Goal: Information Seeking & Learning: Learn about a topic

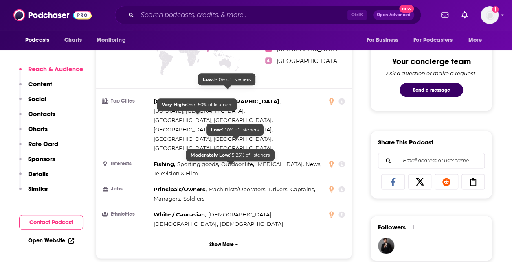
scroll to position [411, 0]
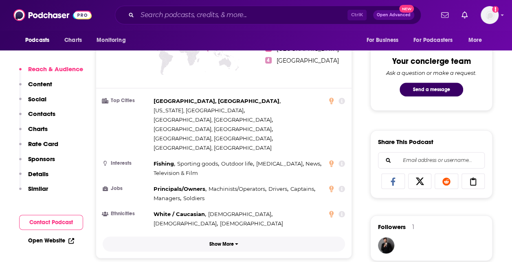
click at [222, 242] on p "Show More" at bounding box center [221, 245] width 24 height 6
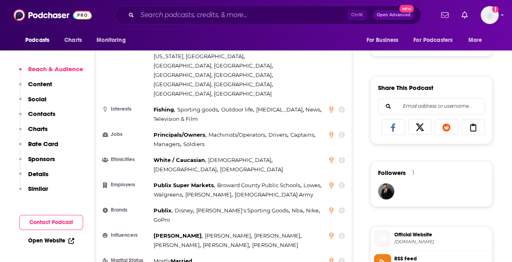
scroll to position [455, 0]
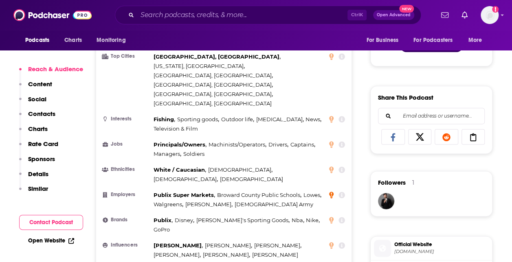
click at [332, 191] on icon at bounding box center [331, 194] width 4 height 7
click at [330, 217] on icon at bounding box center [331, 220] width 4 height 7
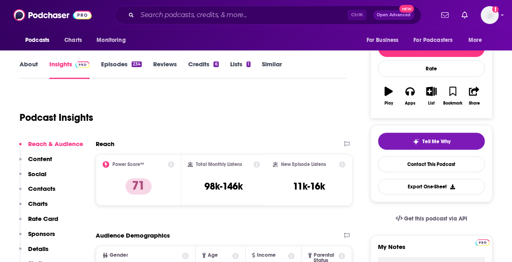
scroll to position [94, 0]
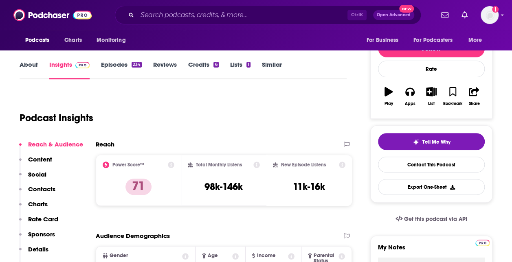
click at [172, 164] on icon at bounding box center [171, 165] width 7 height 7
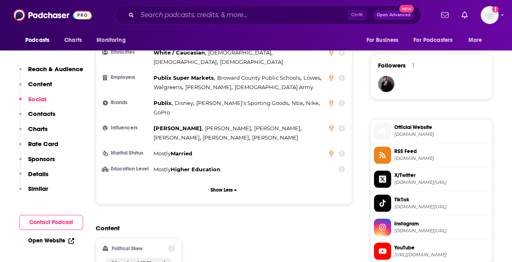
scroll to position [571, 0]
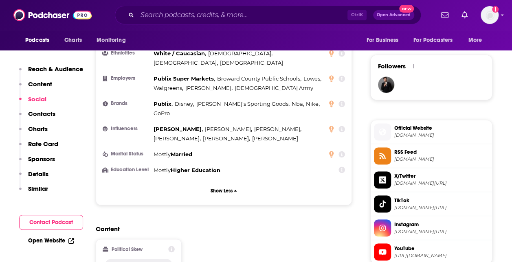
click at [143, 260] on h4 "Neutral/Mixed" at bounding box center [139, 265] width 54 height 10
click at [173, 246] on icon at bounding box center [171, 249] width 7 height 7
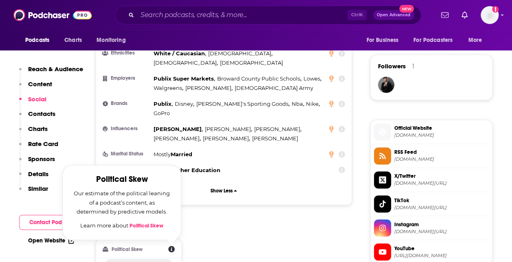
click at [149, 222] on link "Political Skew" at bounding box center [147, 225] width 34 height 7
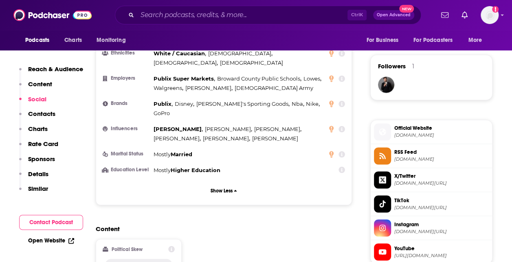
click at [280, 225] on div "Content Political Skew Neutral/Mixed" at bounding box center [224, 262] width 256 height 74
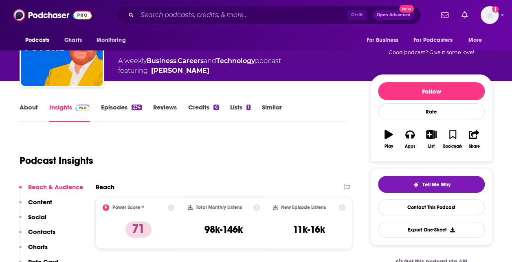
scroll to position [48, 0]
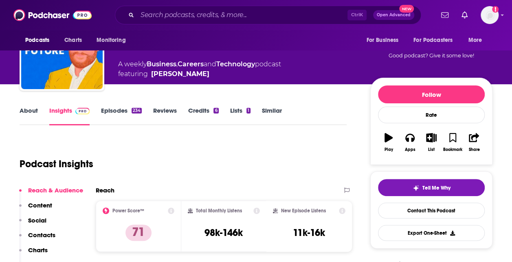
click at [22, 121] on link "About" at bounding box center [29, 116] width 18 height 19
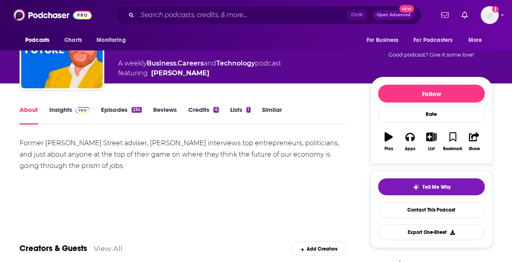
scroll to position [80, 0]
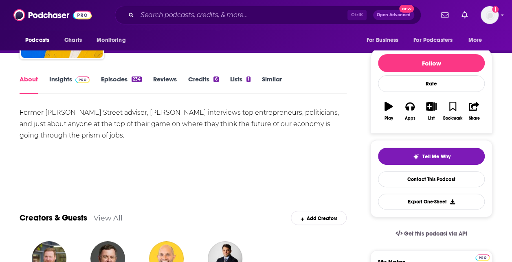
click at [116, 82] on link "Episodes 234" at bounding box center [121, 84] width 41 height 19
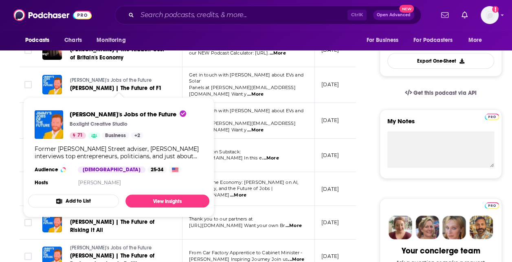
scroll to position [221, 0]
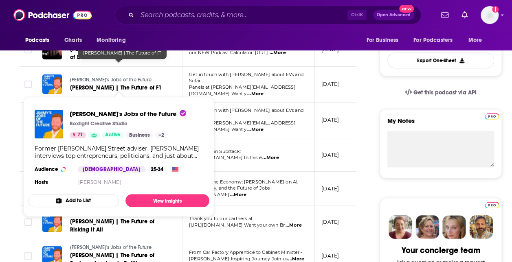
click at [165, 75] on div "[PERSON_NAME]'s Jobs of the Future [PERSON_NAME] | The Future of F1" at bounding box center [118, 85] width 97 height 20
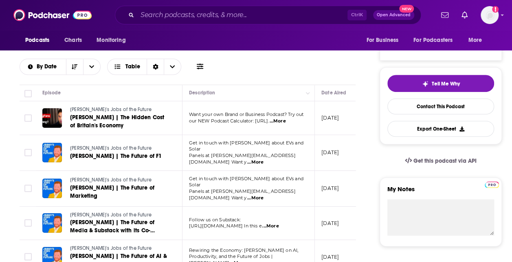
scroll to position [152, 0]
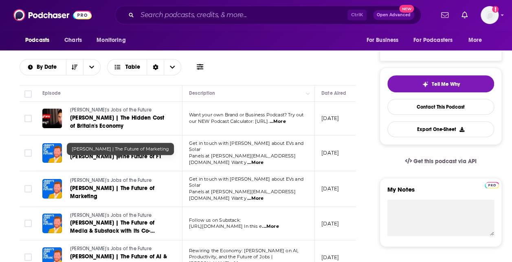
click at [106, 178] on span "[PERSON_NAME]'s Jobs of the Future" at bounding box center [110, 181] width 81 height 6
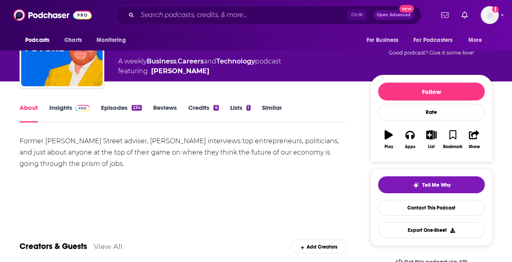
scroll to position [48, 0]
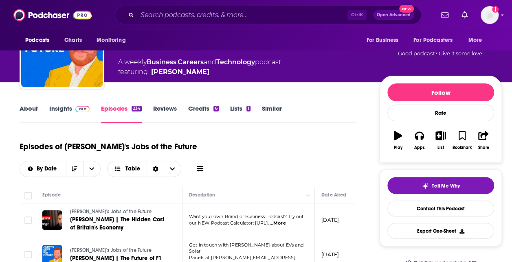
scroll to position [149, 0]
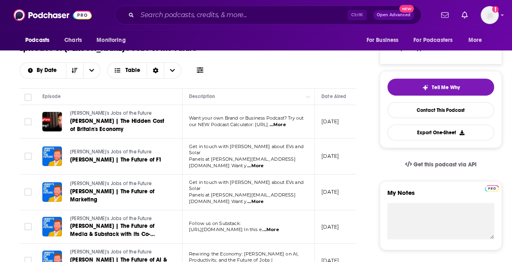
click at [264, 163] on span "...More" at bounding box center [255, 166] width 16 height 7
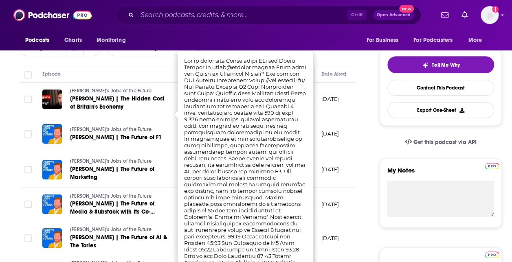
scroll to position [172, 0]
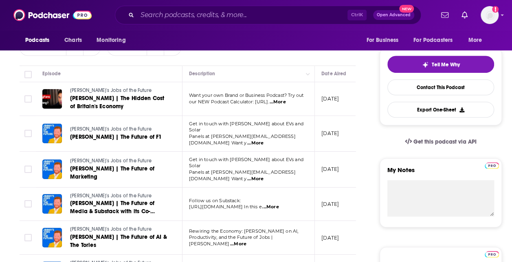
click at [325, 188] on td "[DATE]" at bounding box center [341, 205] width 53 height 34
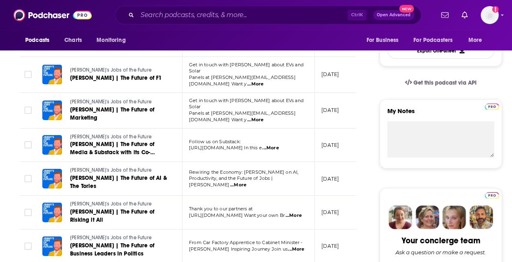
scroll to position [233, 0]
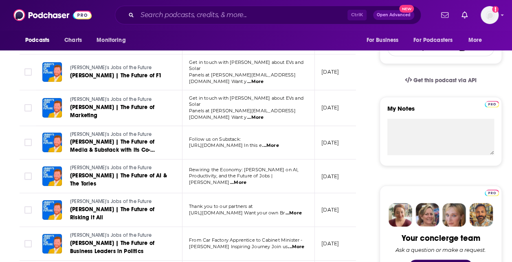
click at [292, 244] on span "...More" at bounding box center [296, 247] width 16 height 7
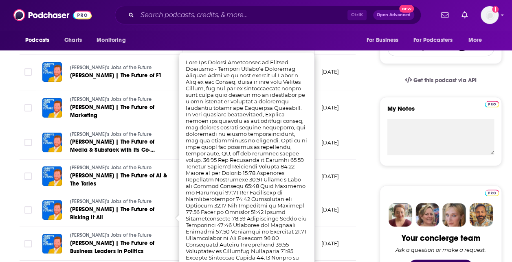
click at [320, 227] on td "[DATE]" at bounding box center [341, 244] width 53 height 34
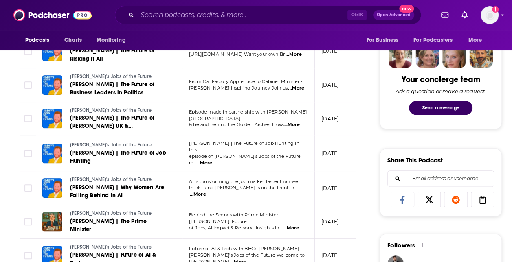
scroll to position [397, 0]
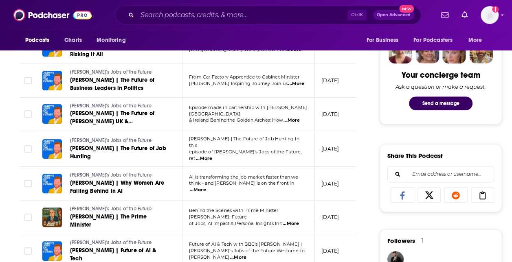
click at [292, 221] on span "...More" at bounding box center [291, 224] width 16 height 7
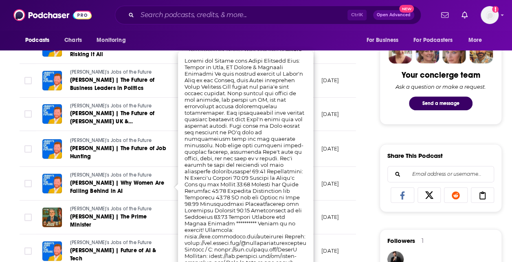
click at [329, 201] on td "[DATE]" at bounding box center [341, 218] width 53 height 34
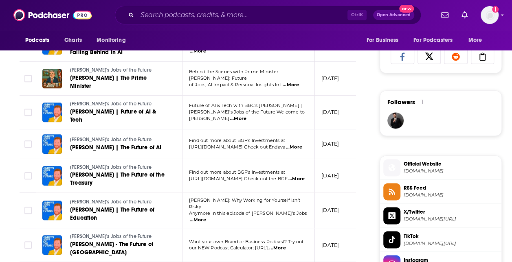
scroll to position [573, 0]
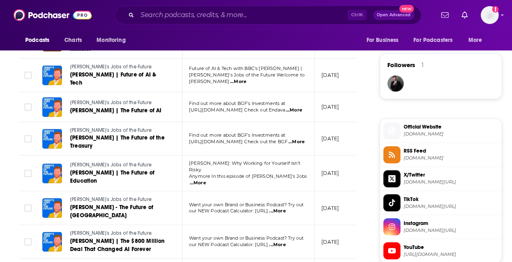
click at [286, 208] on span "...More" at bounding box center [277, 211] width 16 height 7
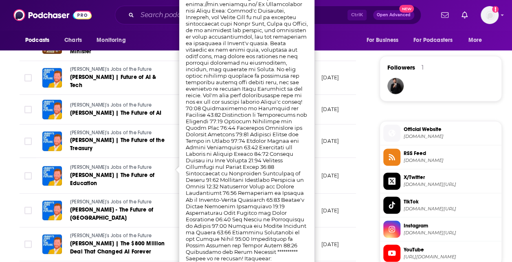
scroll to position [570, 0]
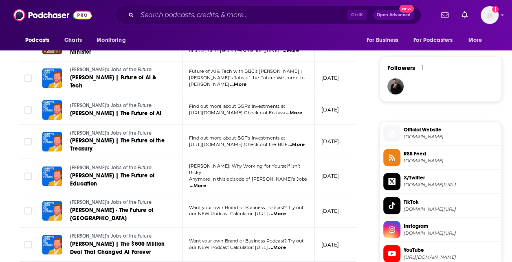
click at [11, 197] on div "About Insights Episodes 234 Reviews Credits 6 Lists 1 Similar Episodes of [PERS…" at bounding box center [193, 118] width 373 height 1069
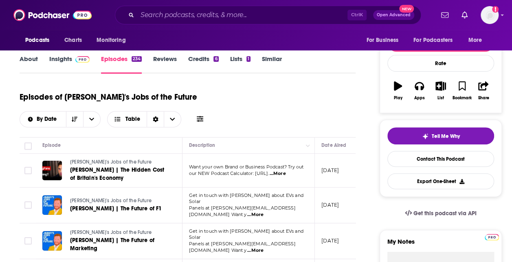
scroll to position [133, 0]
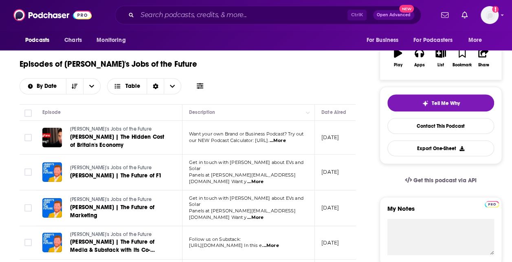
click at [286, 138] on span "...More" at bounding box center [277, 141] width 16 height 7
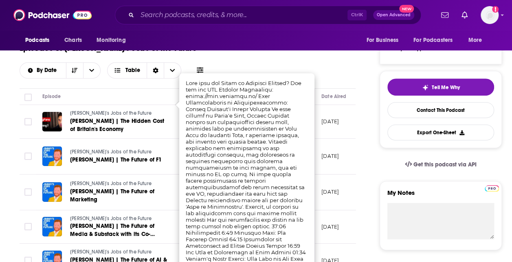
scroll to position [153, 0]
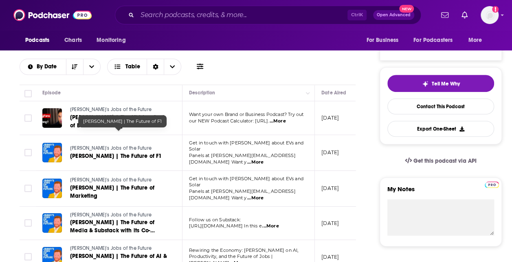
click at [91, 171] on td "[PERSON_NAME]'s Jobs of the Future [PERSON_NAME] | The Future of Marketing" at bounding box center [109, 189] width 147 height 36
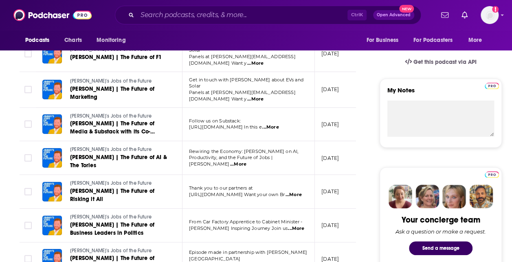
scroll to position [252, 0]
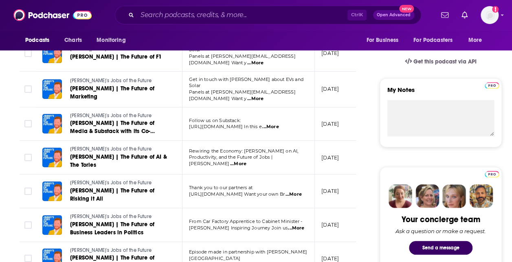
click at [293, 262] on span "...More" at bounding box center [291, 265] width 16 height 7
click at [325, 210] on td "[DATE]" at bounding box center [341, 226] width 53 height 34
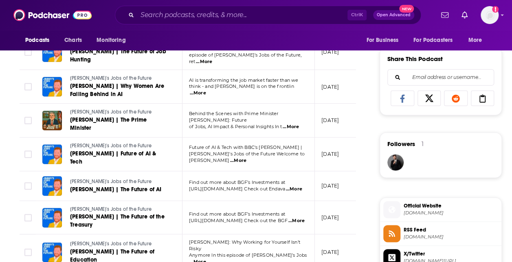
scroll to position [495, 0]
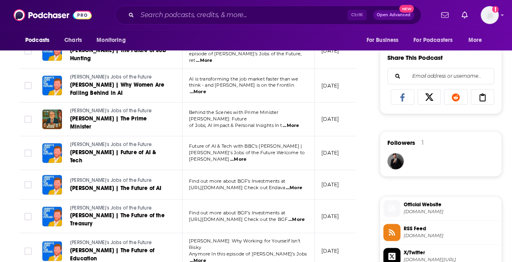
click at [206, 258] on span "...More" at bounding box center [198, 261] width 16 height 7
click at [3, 175] on div "About Insights Episodes 234 Reviews Credits 6 Lists 1 Similar Episodes of [PERS…" at bounding box center [260, 183] width 521 height 1090
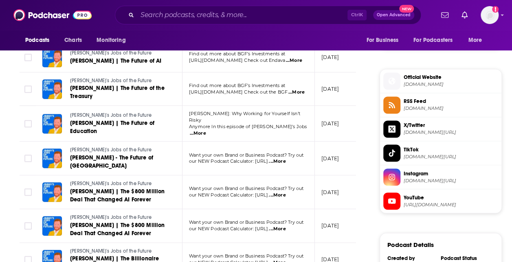
scroll to position [626, 0]
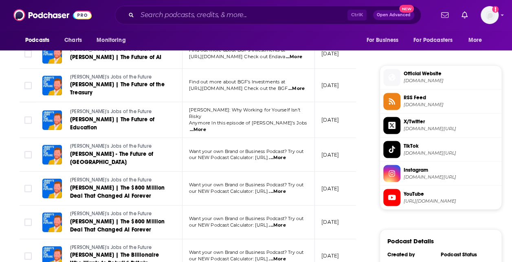
click at [286, 222] on span "...More" at bounding box center [277, 225] width 16 height 7
click at [18, 168] on div "About Insights Episodes 234 Reviews Credits 6 Lists 1 Similar Episodes of [PERS…" at bounding box center [193, 62] width 373 height 1069
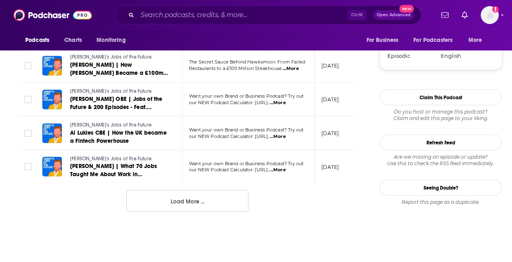
scroll to position [937, 0]
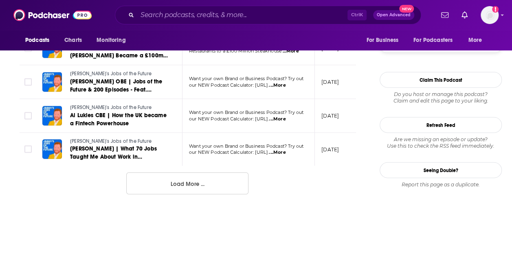
click at [177, 173] on button "Load More ..." at bounding box center [187, 184] width 122 height 22
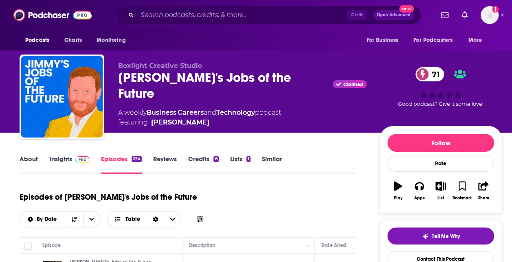
scroll to position [15, 0]
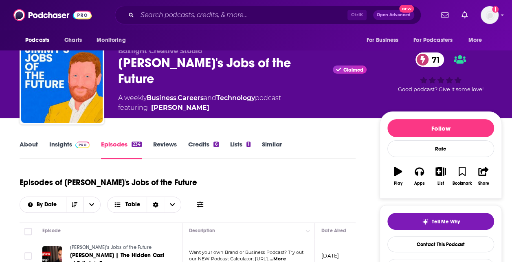
click at [74, 149] on link "Insights" at bounding box center [69, 150] width 40 height 19
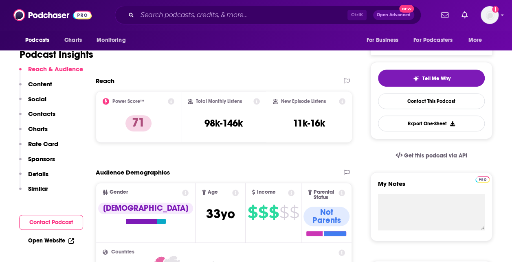
scroll to position [158, 0]
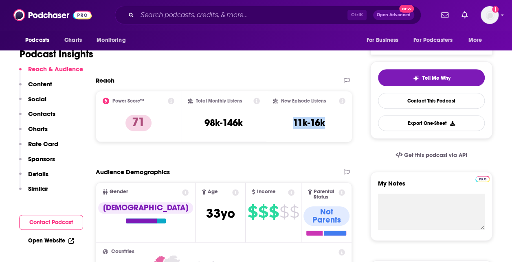
drag, startPoint x: 292, startPoint y: 121, endPoint x: 329, endPoint y: 123, distance: 37.1
click at [329, 123] on div "New Episode Listens 11k-16k" at bounding box center [309, 116] width 72 height 37
copy h3 "11k-16k"
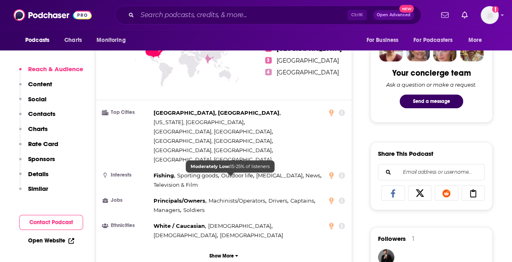
scroll to position [404, 0]
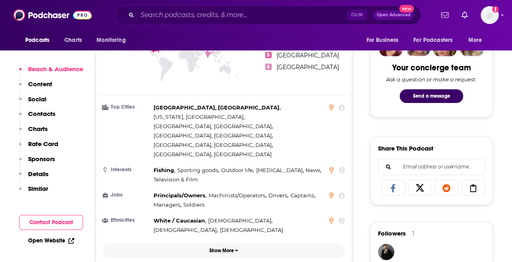
click at [329, 243] on button "Show More" at bounding box center [224, 250] width 242 height 15
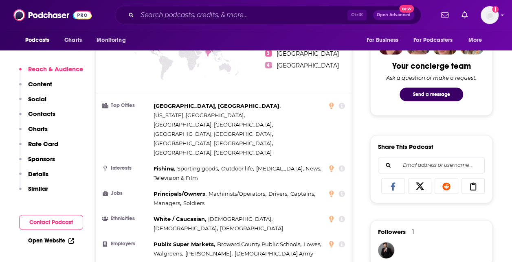
scroll to position [405, 0]
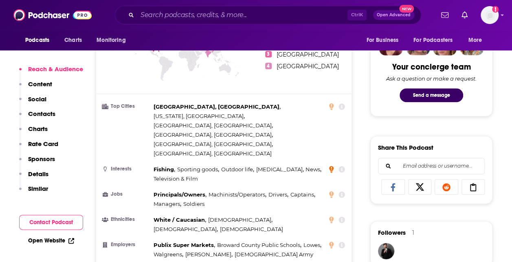
click at [332, 166] on icon at bounding box center [331, 169] width 4 height 7
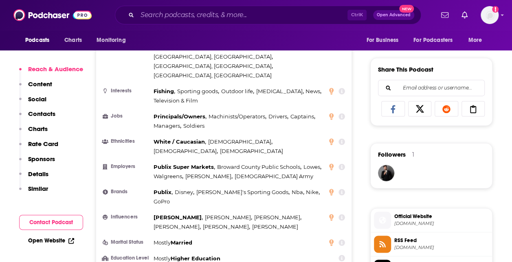
scroll to position [489, 0]
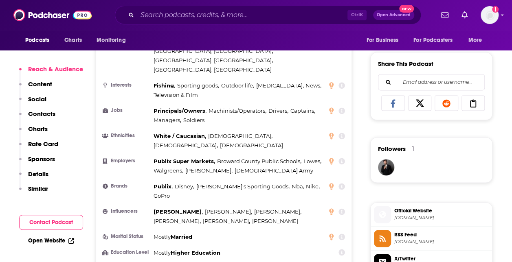
click at [340, 249] on icon at bounding box center [341, 252] width 7 height 7
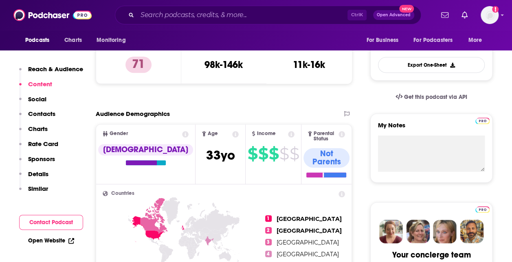
scroll to position [216, 0]
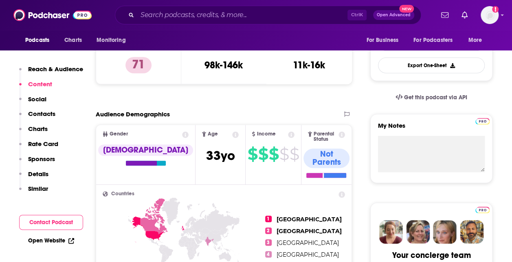
click at [288, 134] on icon at bounding box center [291, 135] width 7 height 7
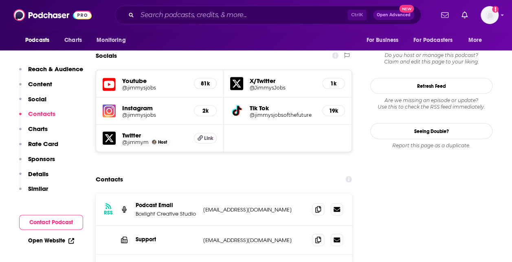
scroll to position [823, 0]
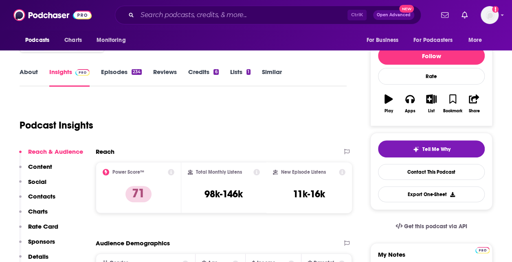
scroll to position [86, 0]
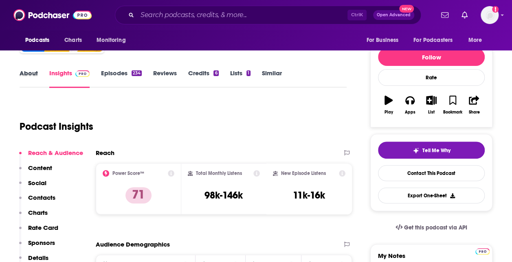
click at [39, 79] on div "About" at bounding box center [35, 78] width 30 height 19
click at [31, 80] on link "About" at bounding box center [29, 78] width 18 height 19
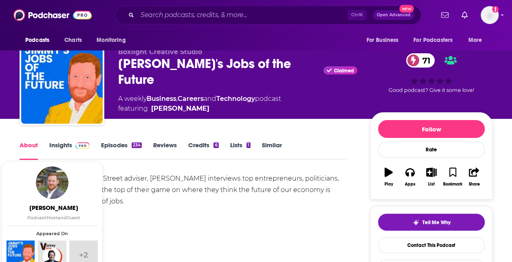
scroll to position [13, 0]
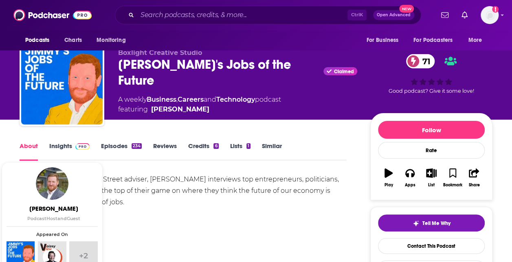
click at [65, 152] on link "Insights" at bounding box center [69, 151] width 40 height 19
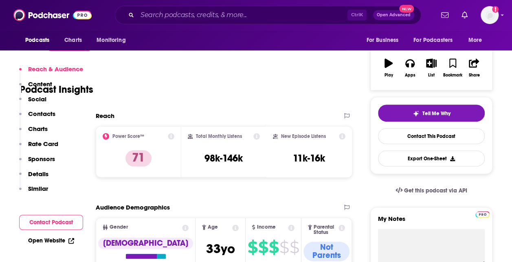
scroll to position [216, 0]
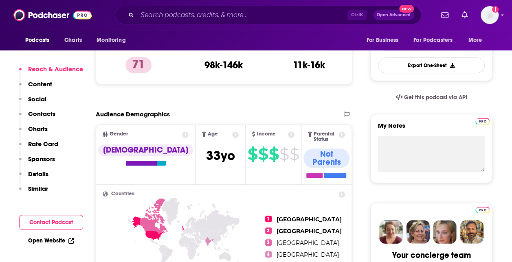
click at [38, 87] on p "Content" at bounding box center [40, 84] width 24 height 8
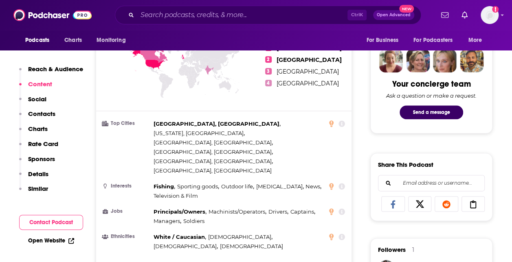
scroll to position [518, 0]
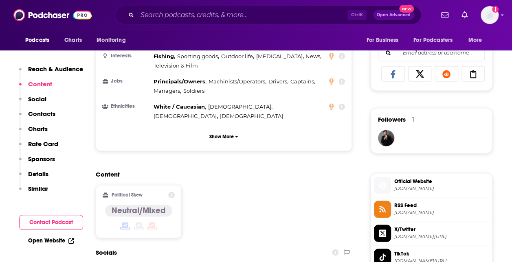
click at [142, 206] on h4 "Neutral/Mixed" at bounding box center [139, 211] width 54 height 10
click at [170, 192] on icon at bounding box center [171, 195] width 7 height 7
click at [211, 171] on div "Content Political Skew Neutral/Mixed" at bounding box center [224, 208] width 256 height 74
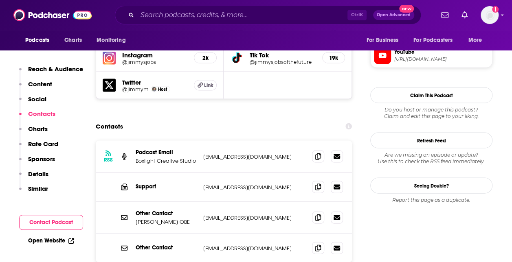
scroll to position [772, 0]
